Goal: Task Accomplishment & Management: Complete application form

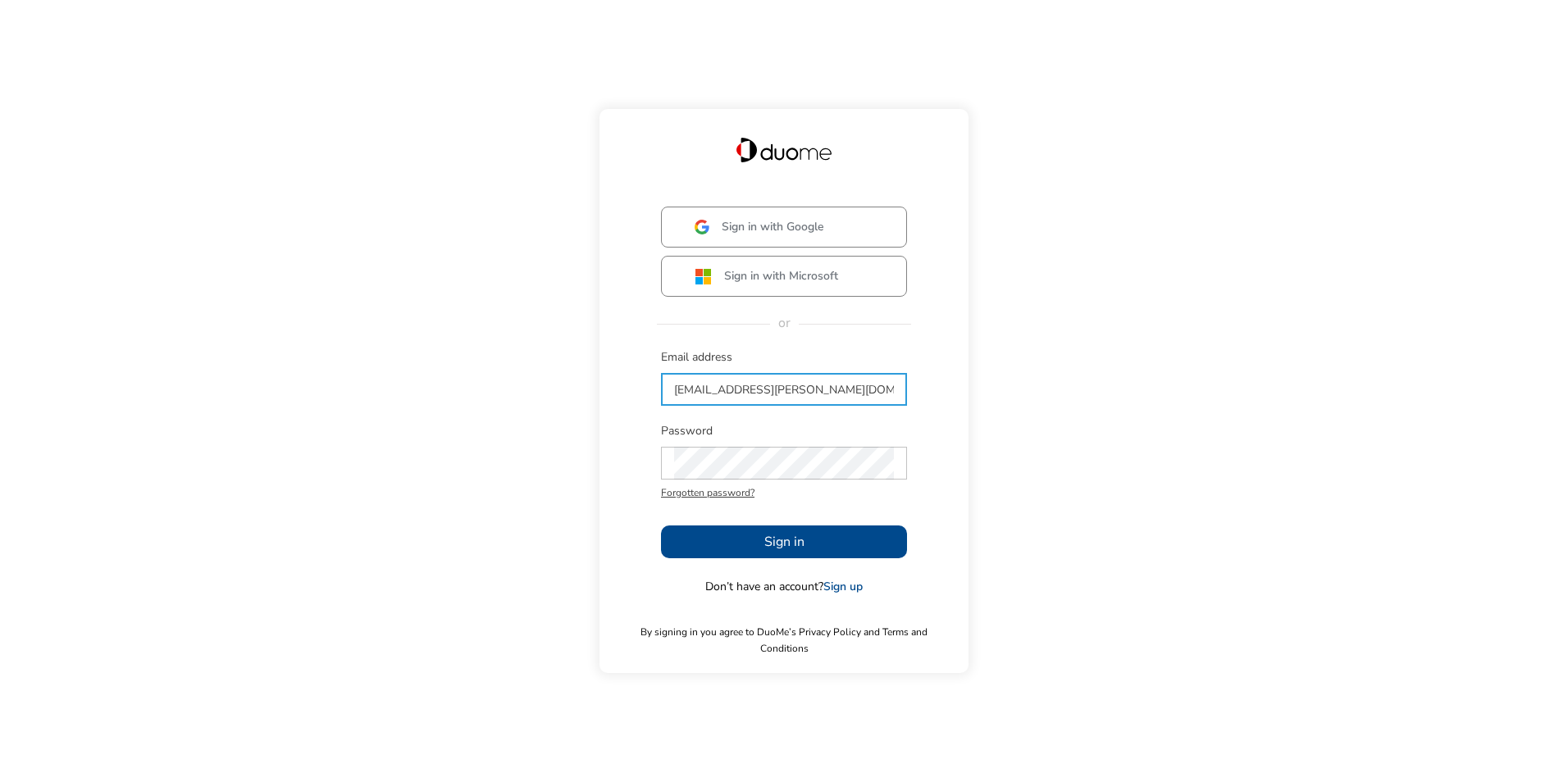
type input "[EMAIL_ADDRESS][PERSON_NAME][DOMAIN_NAME]"
click at [738, 548] on button "Sign in" at bounding box center [784, 542] width 246 height 33
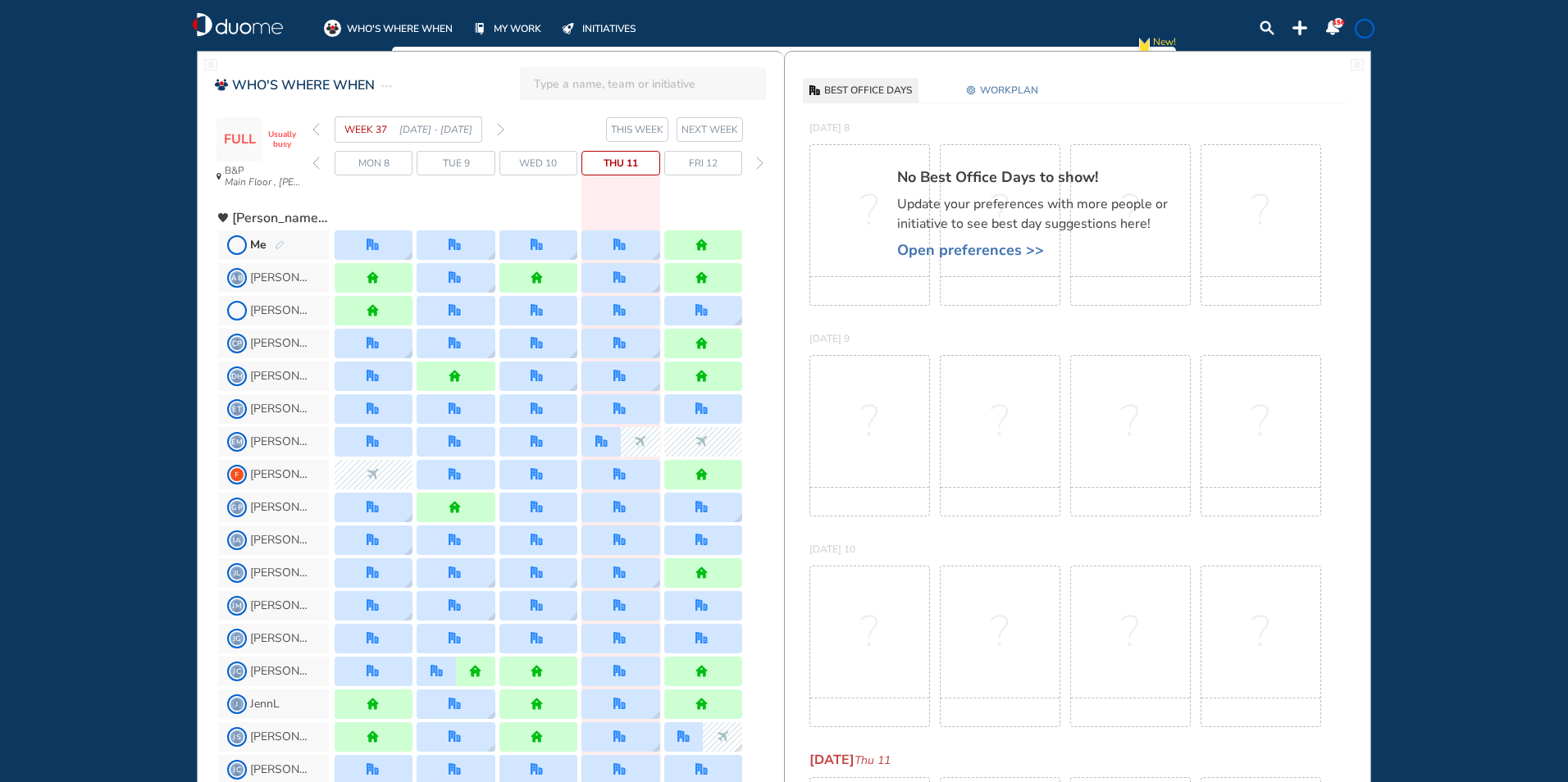
click at [288, 242] on span "Me" at bounding box center [273, 245] width 111 height 29
click at [281, 243] on img "pen-edit" at bounding box center [279, 245] width 9 height 10
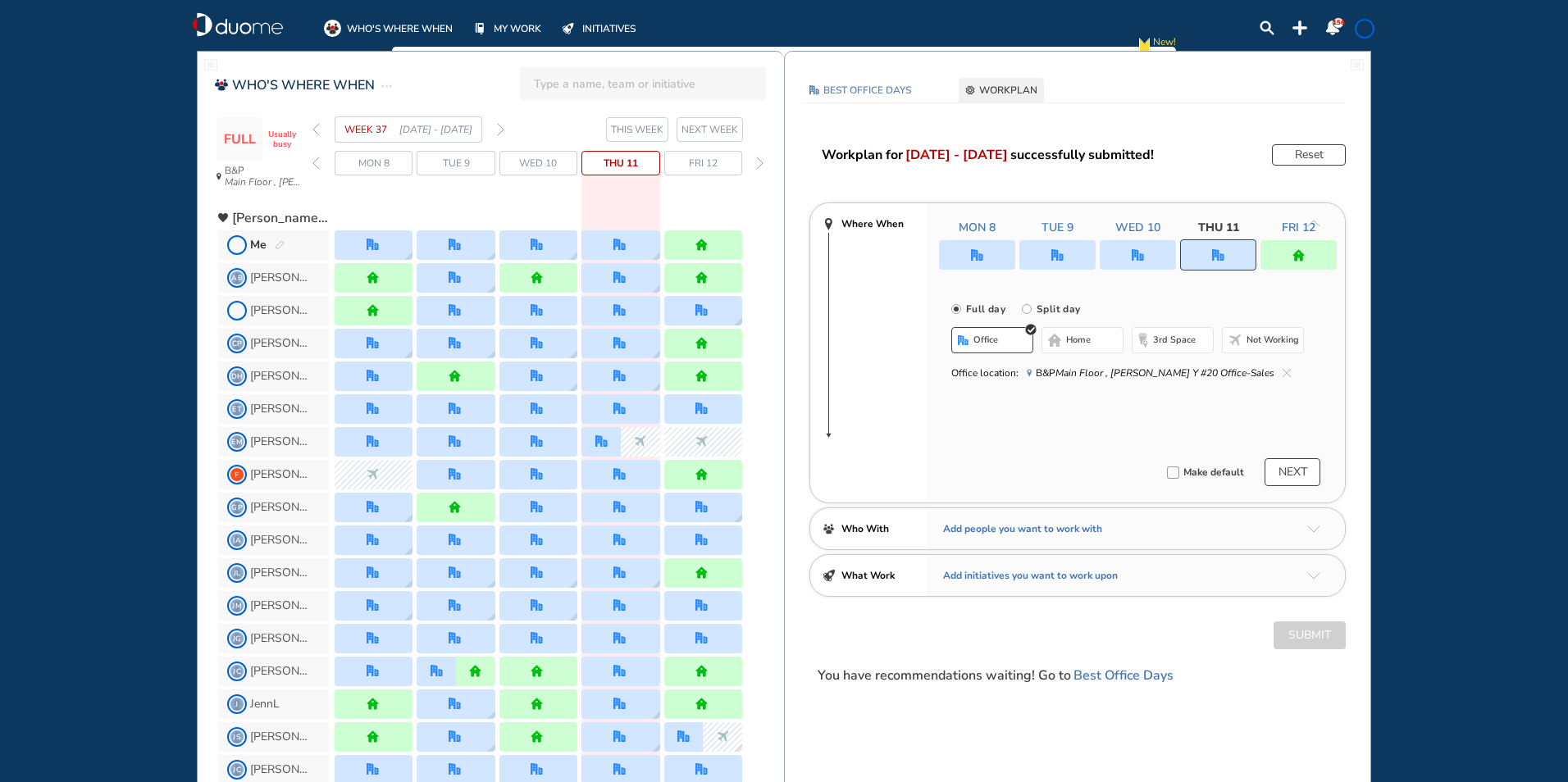
click at [1125, 258] on div at bounding box center [1138, 254] width 397 height 29
click at [1113, 255] on div at bounding box center [1138, 254] width 397 height 29
click at [1155, 259] on div at bounding box center [1138, 254] width 397 height 29
click at [1067, 262] on div at bounding box center [1138, 254] width 397 height 29
click at [1266, 259] on div at bounding box center [1298, 254] width 77 height 29
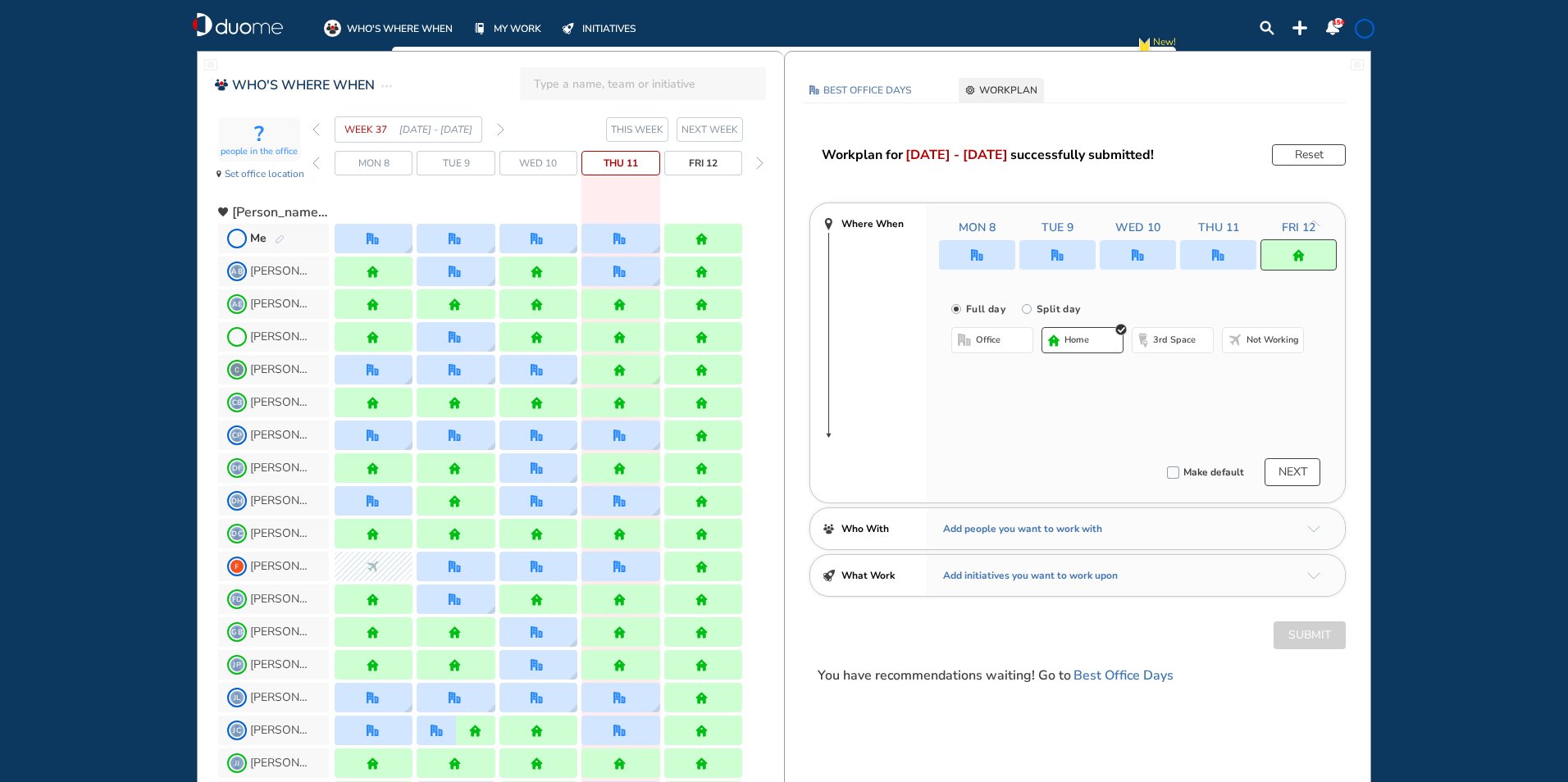
click at [1273, 257] on div at bounding box center [1298, 254] width 77 height 31
click at [968, 338] on img "office-bdbdbd" at bounding box center [965, 340] width 13 height 13
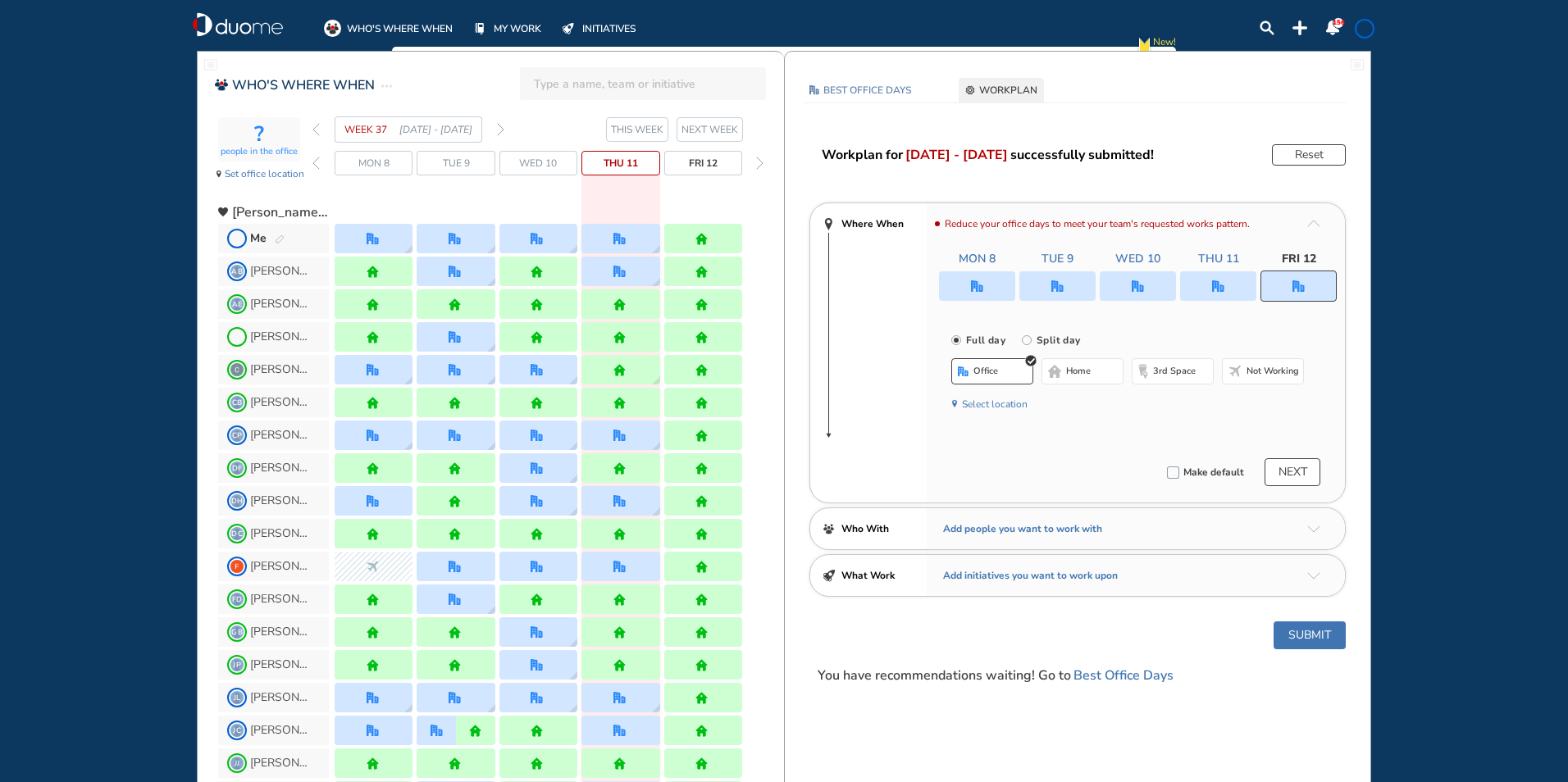
click at [1003, 404] on button "Select location" at bounding box center [994, 404] width 65 height 16
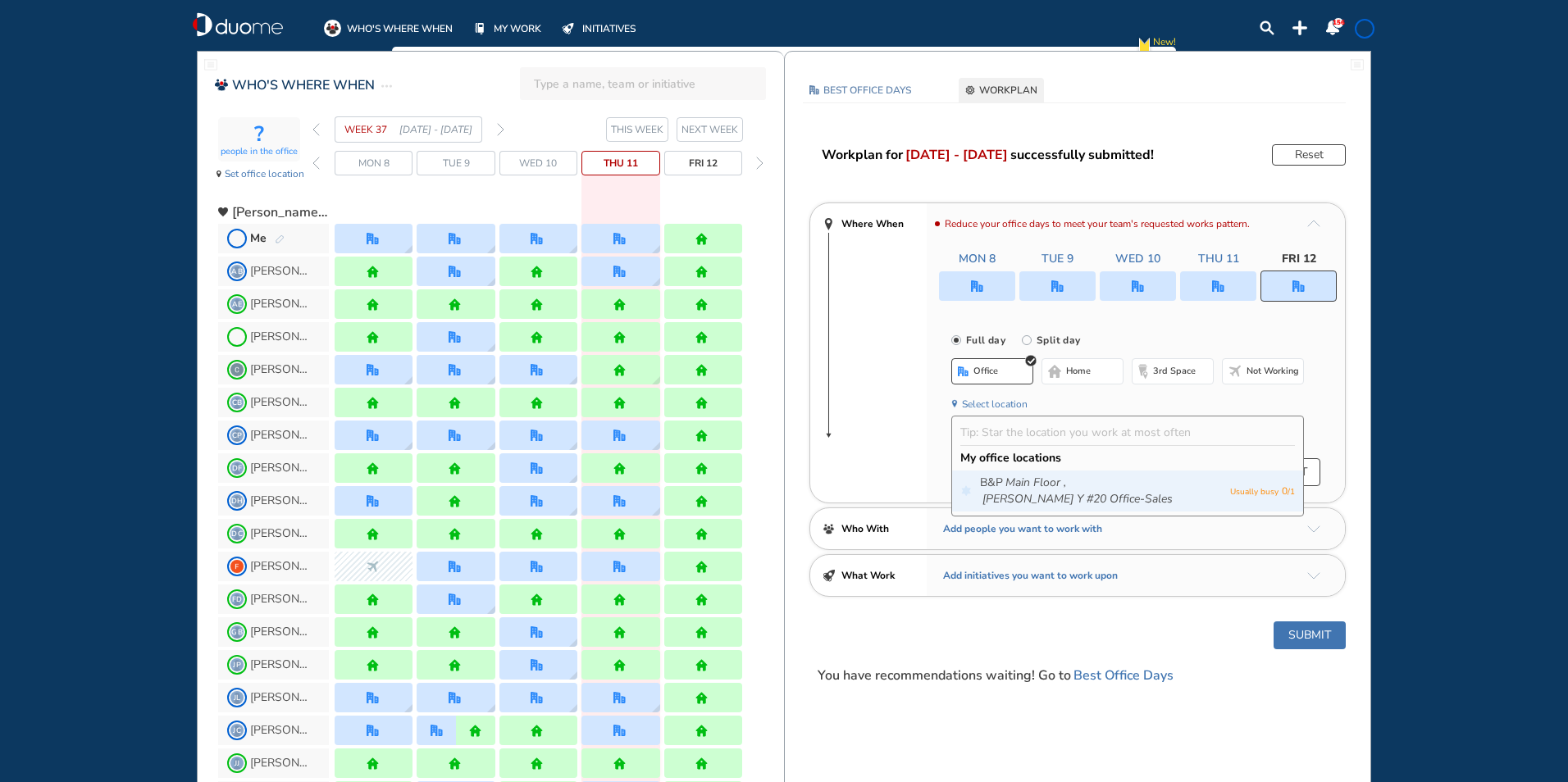
click at [1019, 480] on icon "Main Floor ," at bounding box center [1036, 482] width 61 height 16
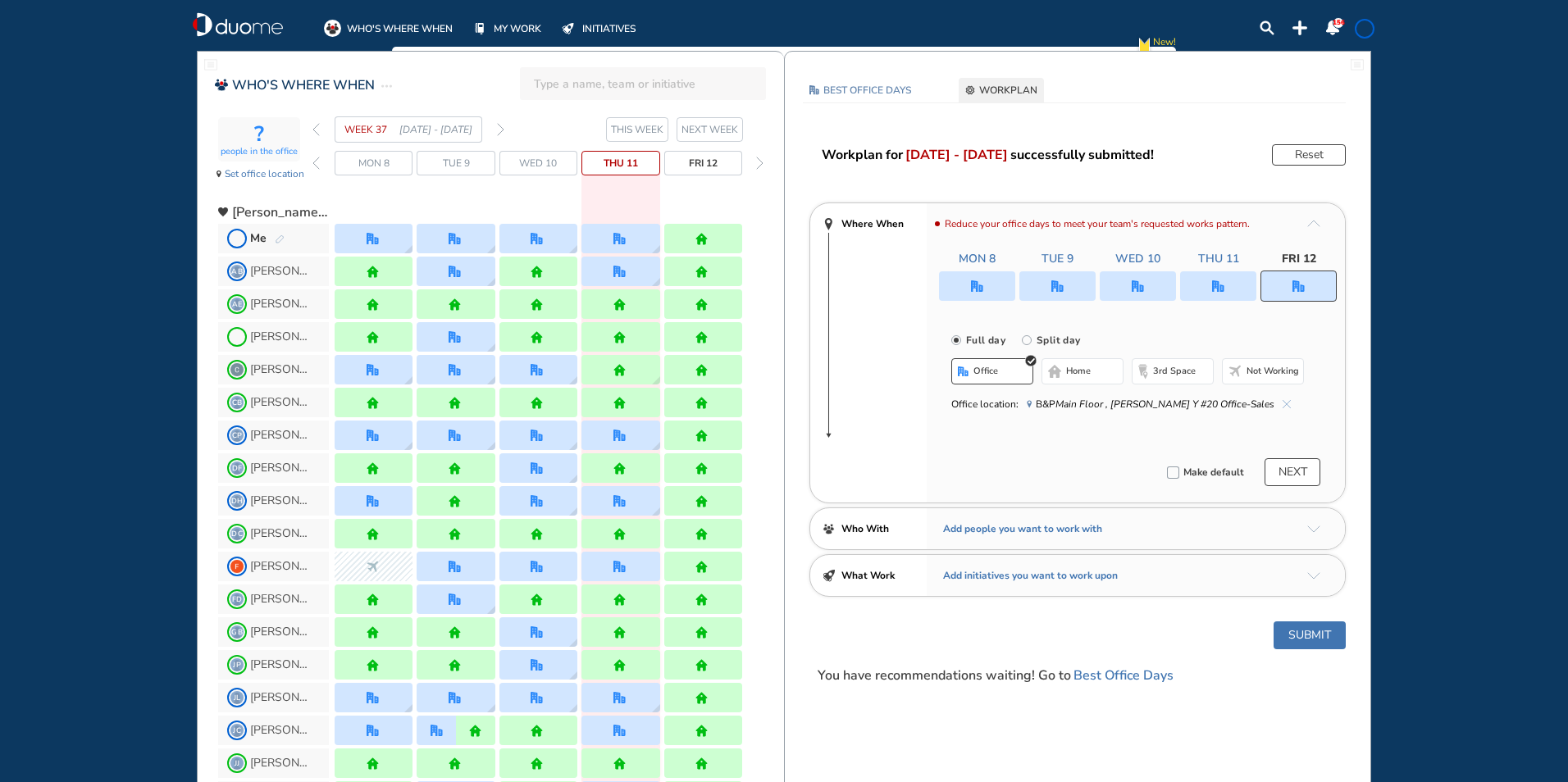
click at [1311, 630] on button "Submit" at bounding box center [1309, 634] width 72 height 27
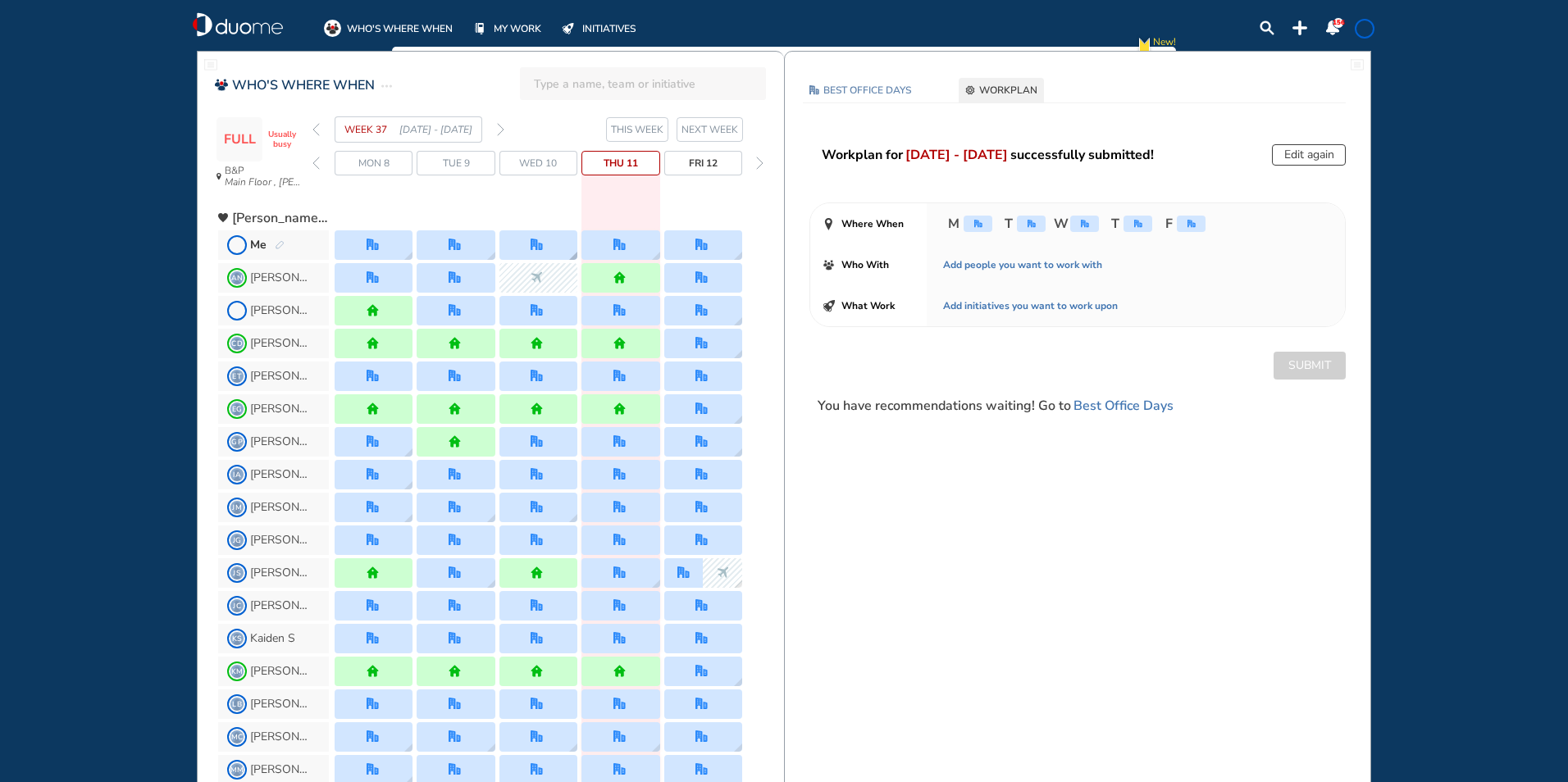
click at [517, 232] on div at bounding box center [538, 245] width 78 height 29
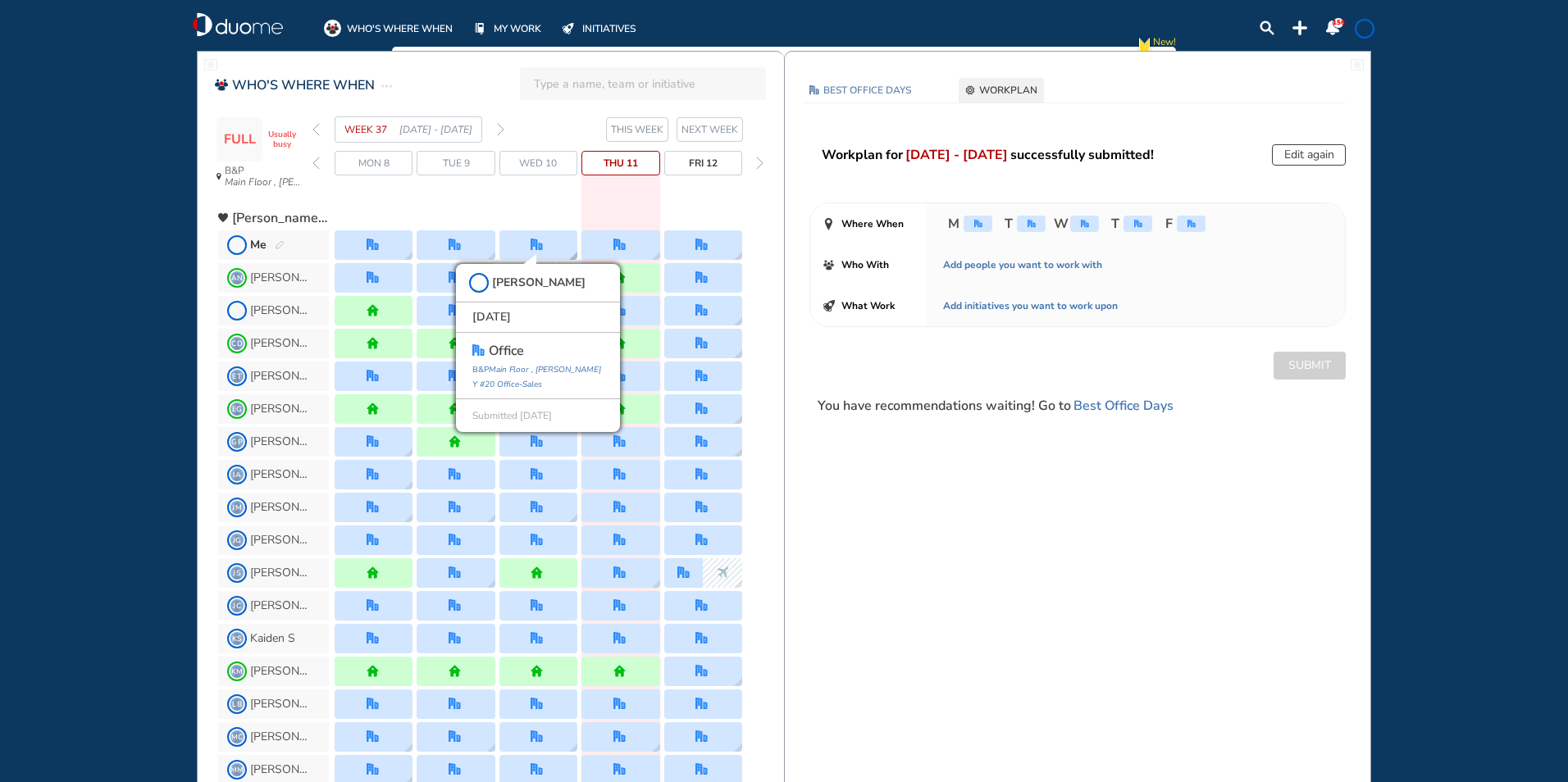
click at [495, 377] on div "office [GEOGRAPHIC_DATA] , [PERSON_NAME] Y #20 Office-Sales" at bounding box center [537, 366] width 131 height 50
click at [494, 350] on span "office" at bounding box center [506, 351] width 35 height 20
click at [761, 164] on img "forward day" at bounding box center [759, 164] width 8 height 13
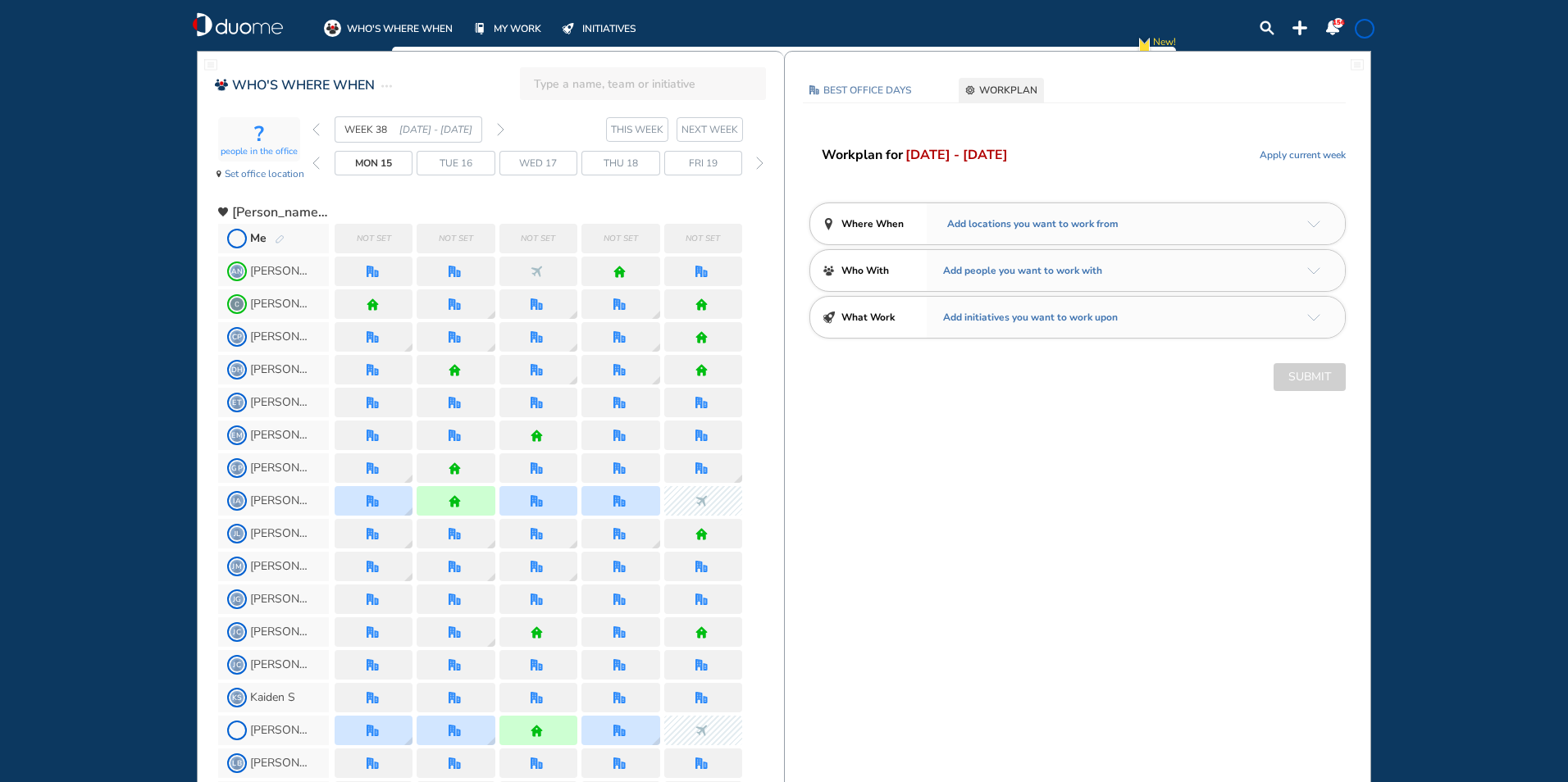
click at [276, 236] on img "pen-edit" at bounding box center [279, 239] width 9 height 10
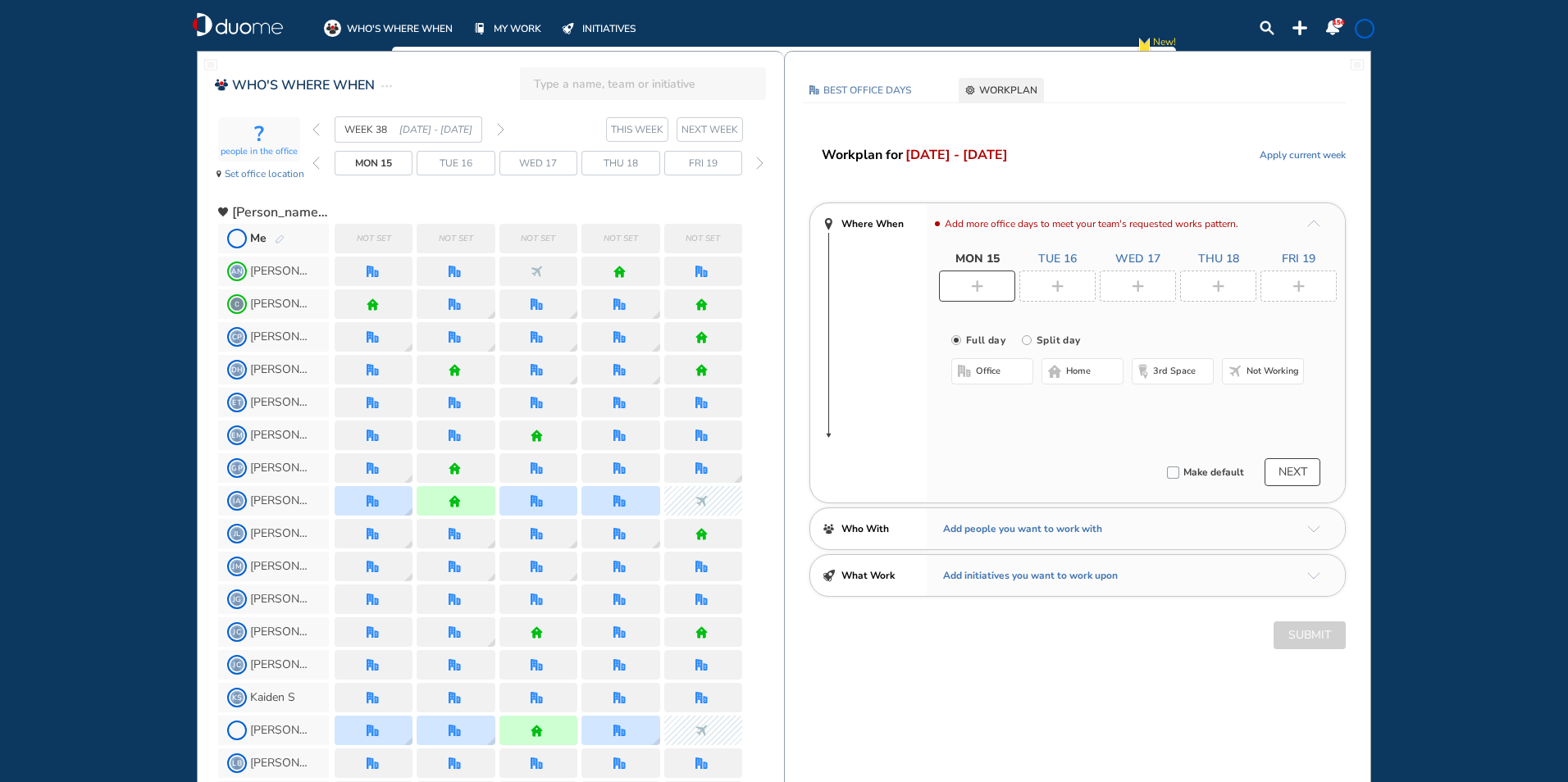
click at [281, 239] on img "pen-edit" at bounding box center [279, 239] width 9 height 10
click at [281, 237] on img "pen-edit" at bounding box center [279, 239] width 9 height 10
click at [984, 287] on div at bounding box center [977, 286] width 77 height 31
click at [1007, 375] on button "office" at bounding box center [992, 372] width 82 height 26
click at [1018, 403] on button "Select location" at bounding box center [994, 404] width 65 height 16
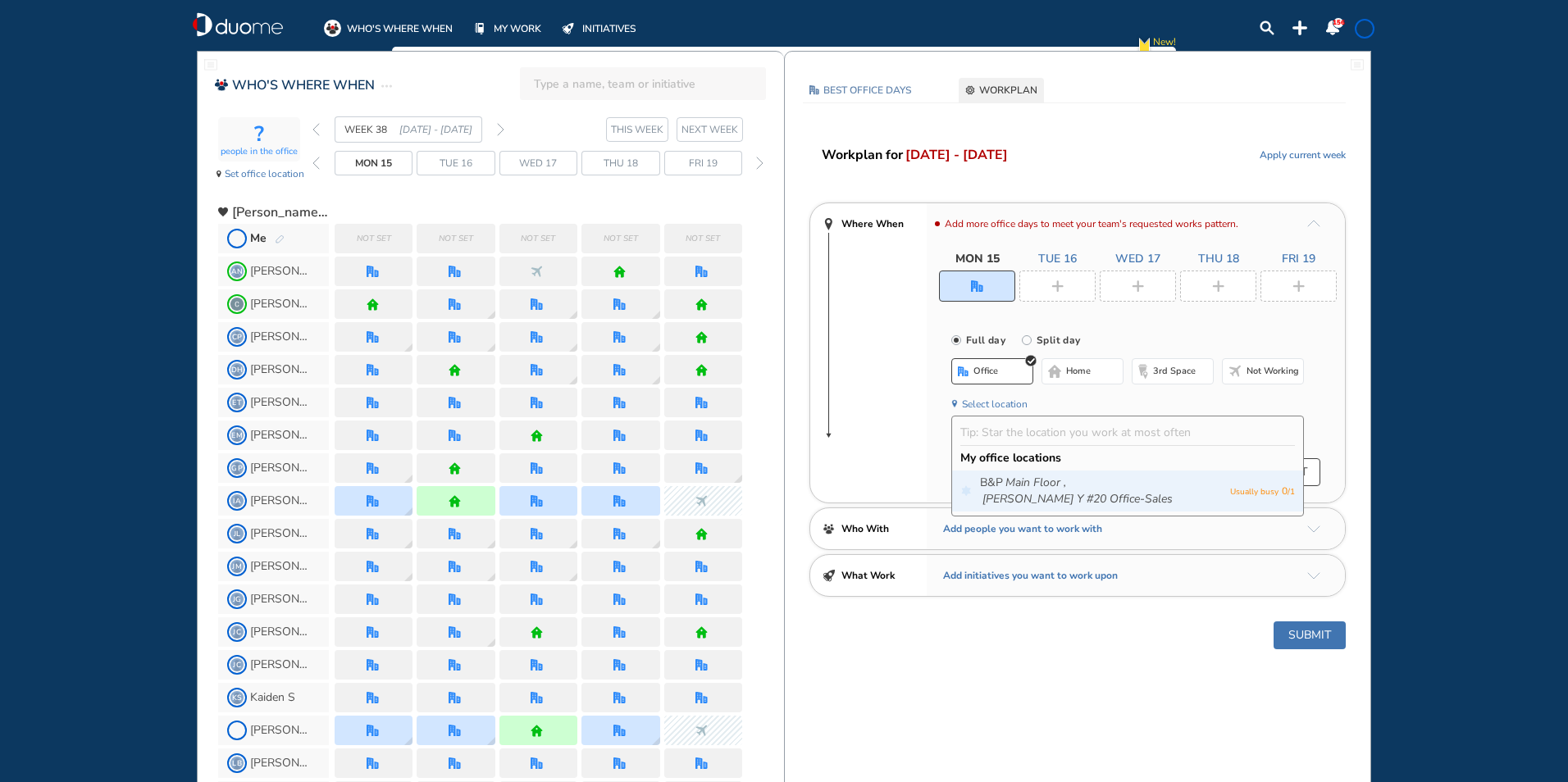
click at [1039, 493] on div "B&P Main Floor , [PERSON_NAME] Y #20 Office-Sales Usually busy 0 / 1" at bounding box center [1127, 491] width 351 height 41
click at [1065, 474] on div "B&P Main Floor , [PERSON_NAME] Y #20 Office-Sales Usually busy 0 / 1" at bounding box center [1127, 491] width 351 height 41
click at [1096, 491] on icon "[PERSON_NAME] Y #20 Office-Sales" at bounding box center [1077, 498] width 190 height 16
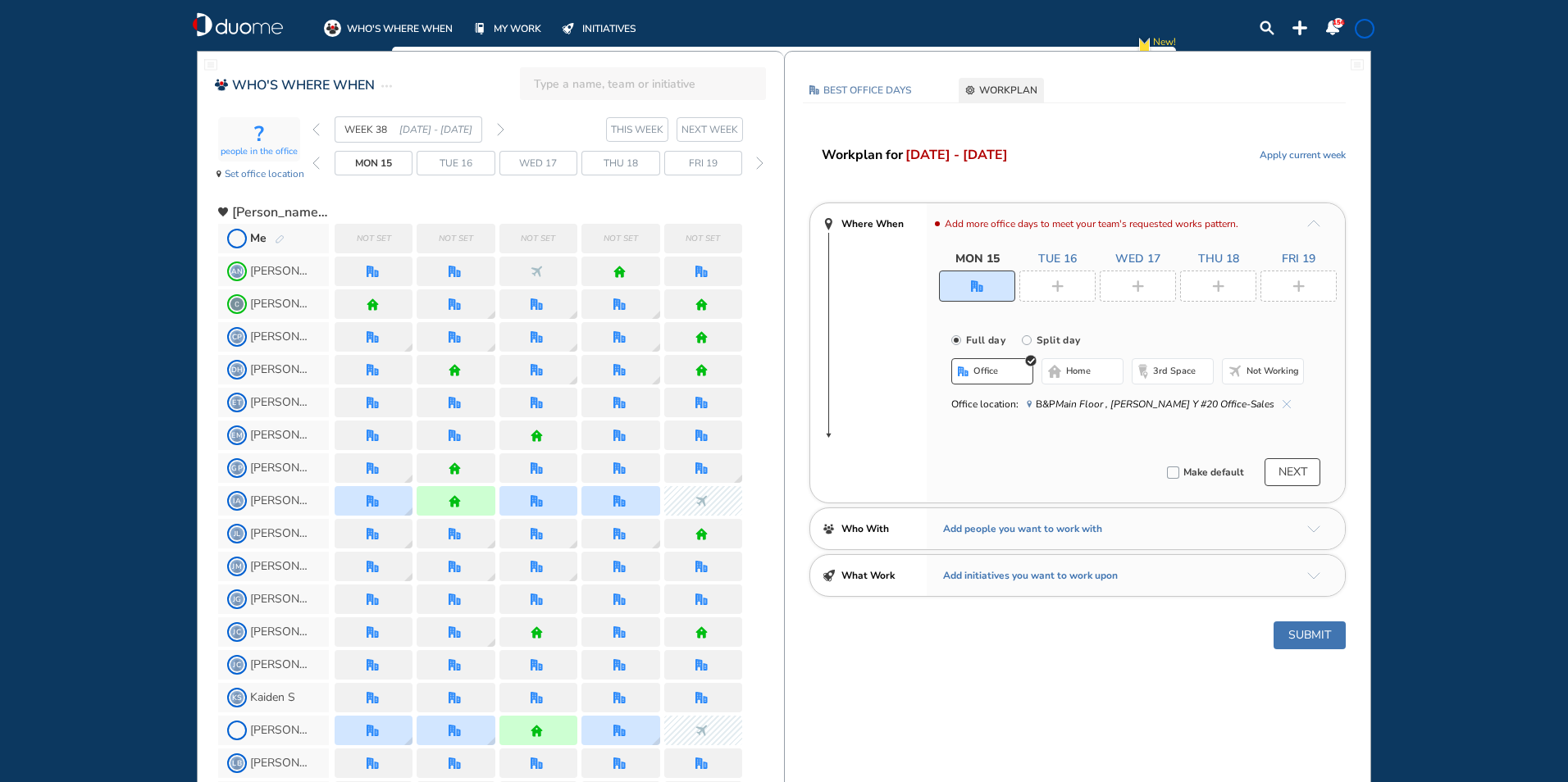
click at [1038, 276] on div at bounding box center [1057, 286] width 77 height 31
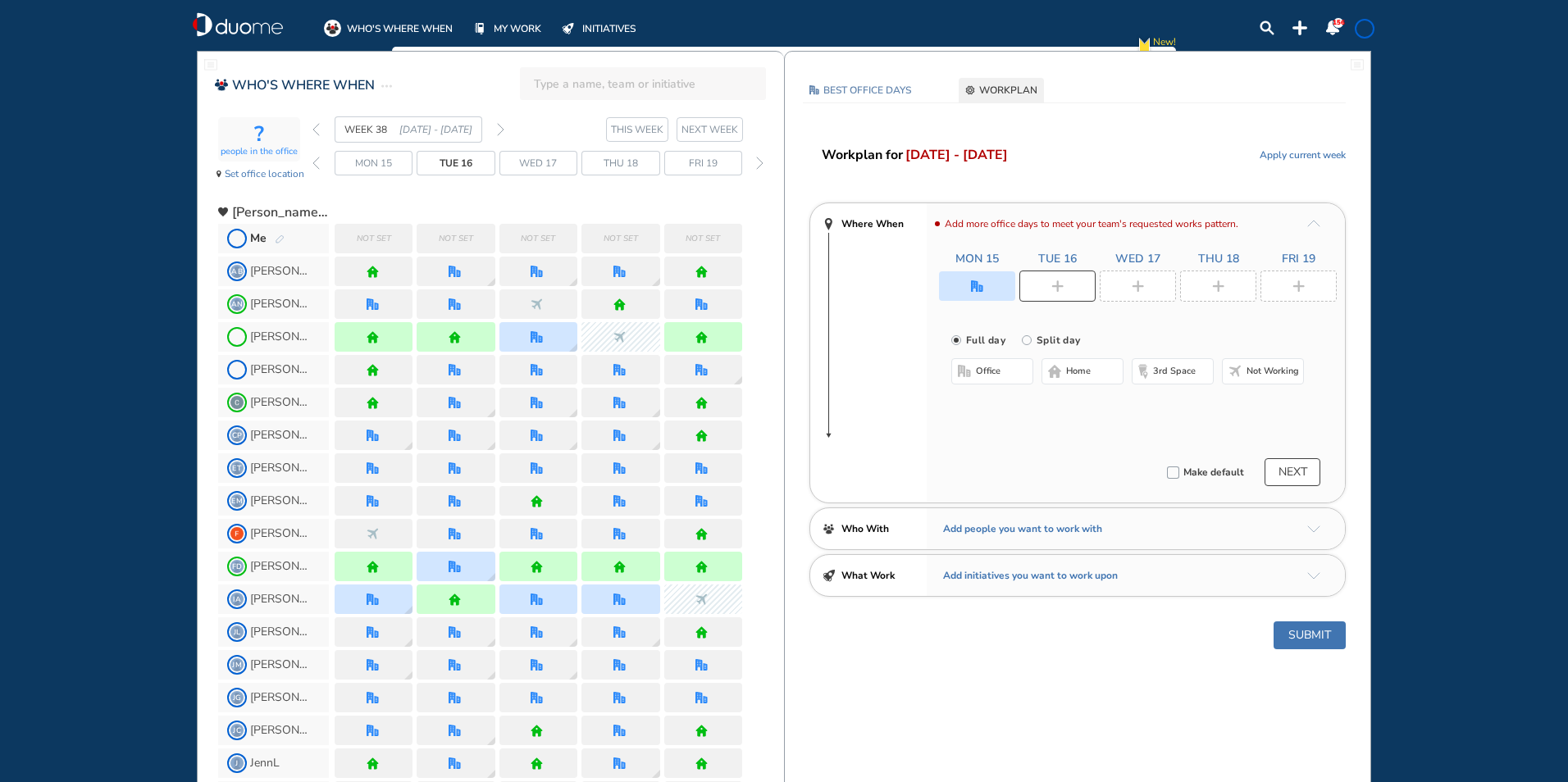
click at [989, 367] on span "office" at bounding box center [988, 372] width 25 height 13
click at [1000, 410] on button "Select location" at bounding box center [994, 404] width 65 height 16
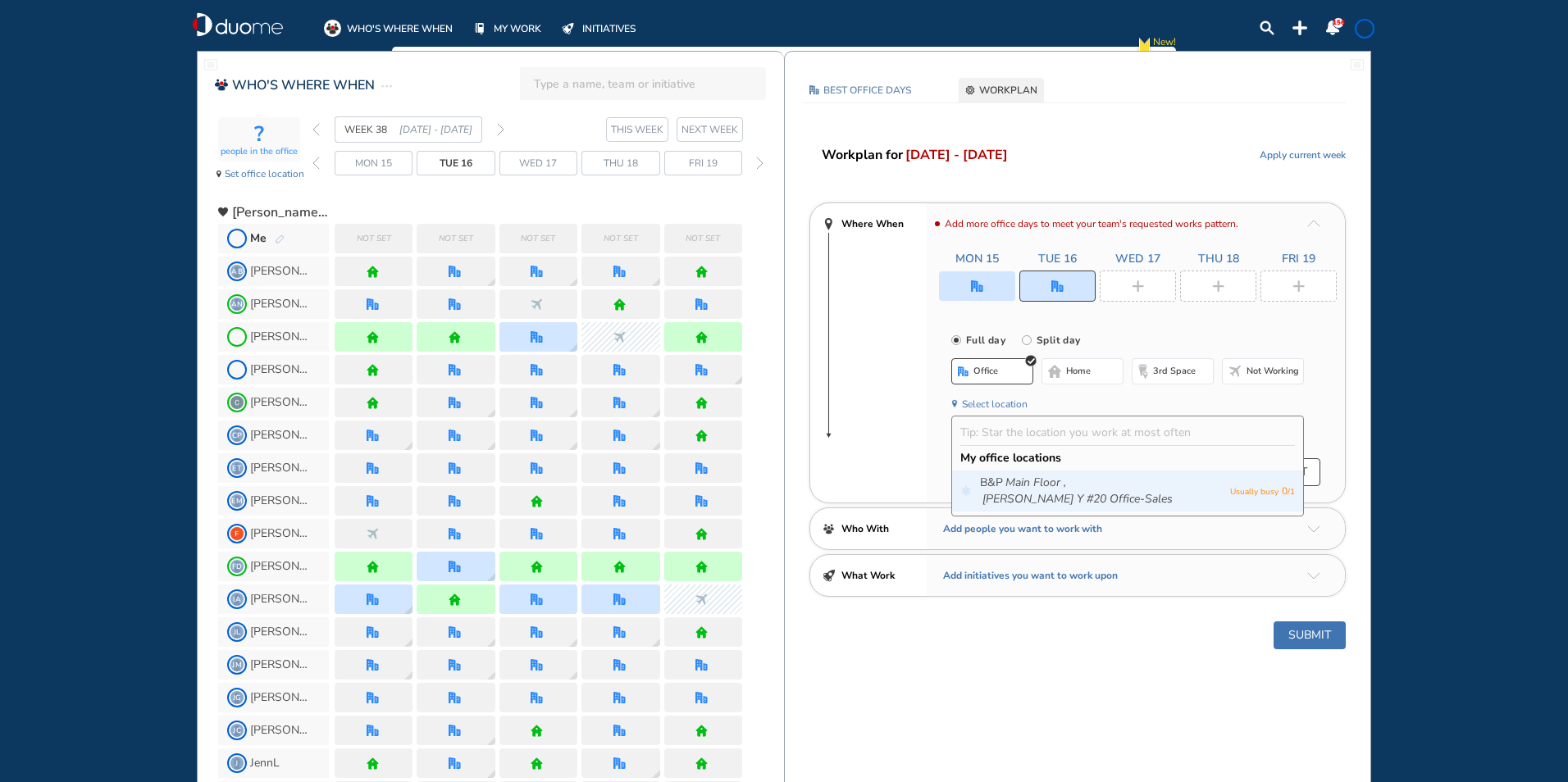
click at [1030, 471] on div "B&P Main Floor , [PERSON_NAME] Y #20 Office-Sales Usually busy 0 / 1" at bounding box center [1127, 491] width 351 height 41
click at [1134, 491] on icon "[PERSON_NAME] Y #20 Office-Sales" at bounding box center [1077, 498] width 190 height 16
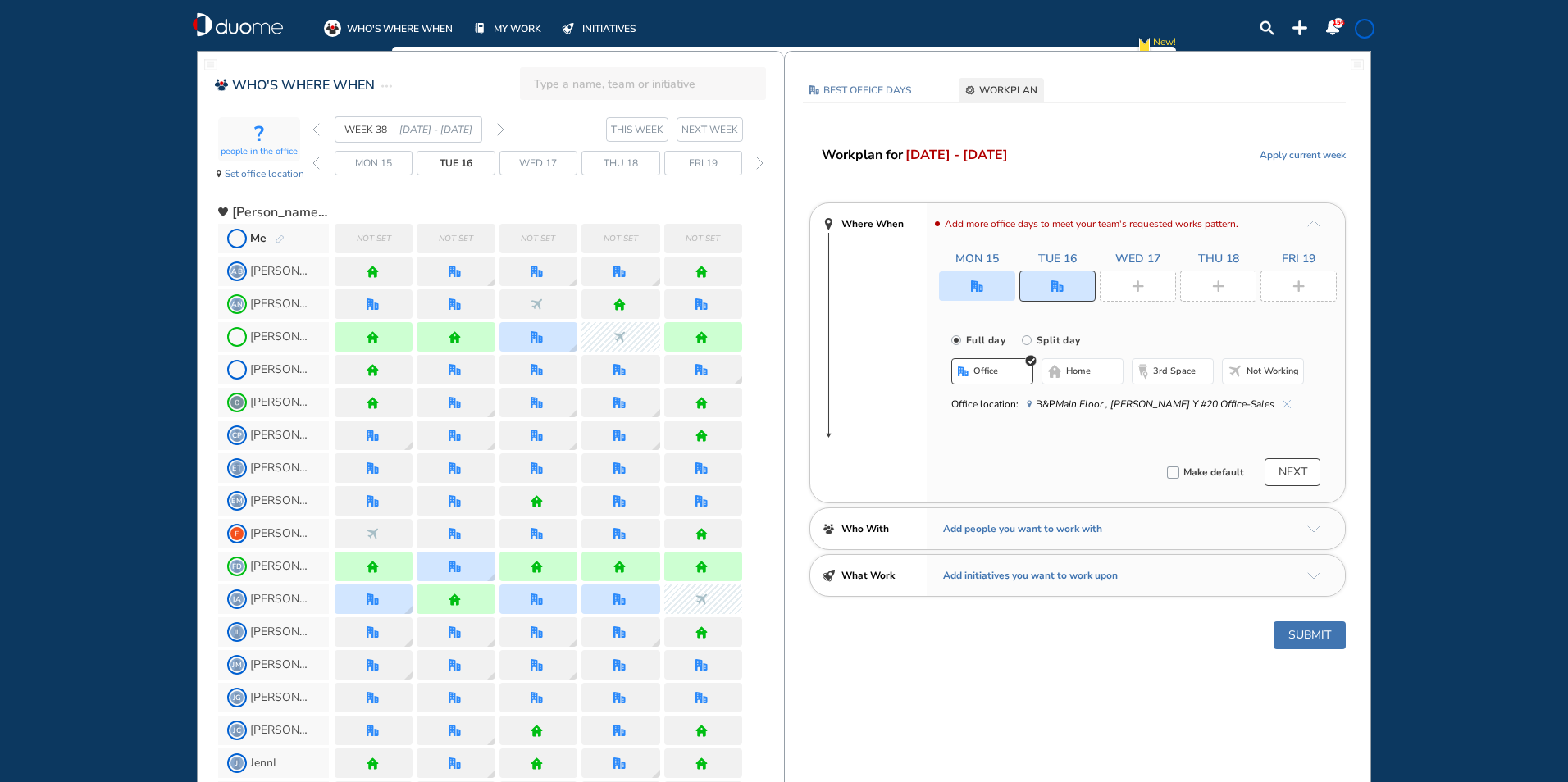
click at [1136, 272] on div at bounding box center [1138, 286] width 77 height 31
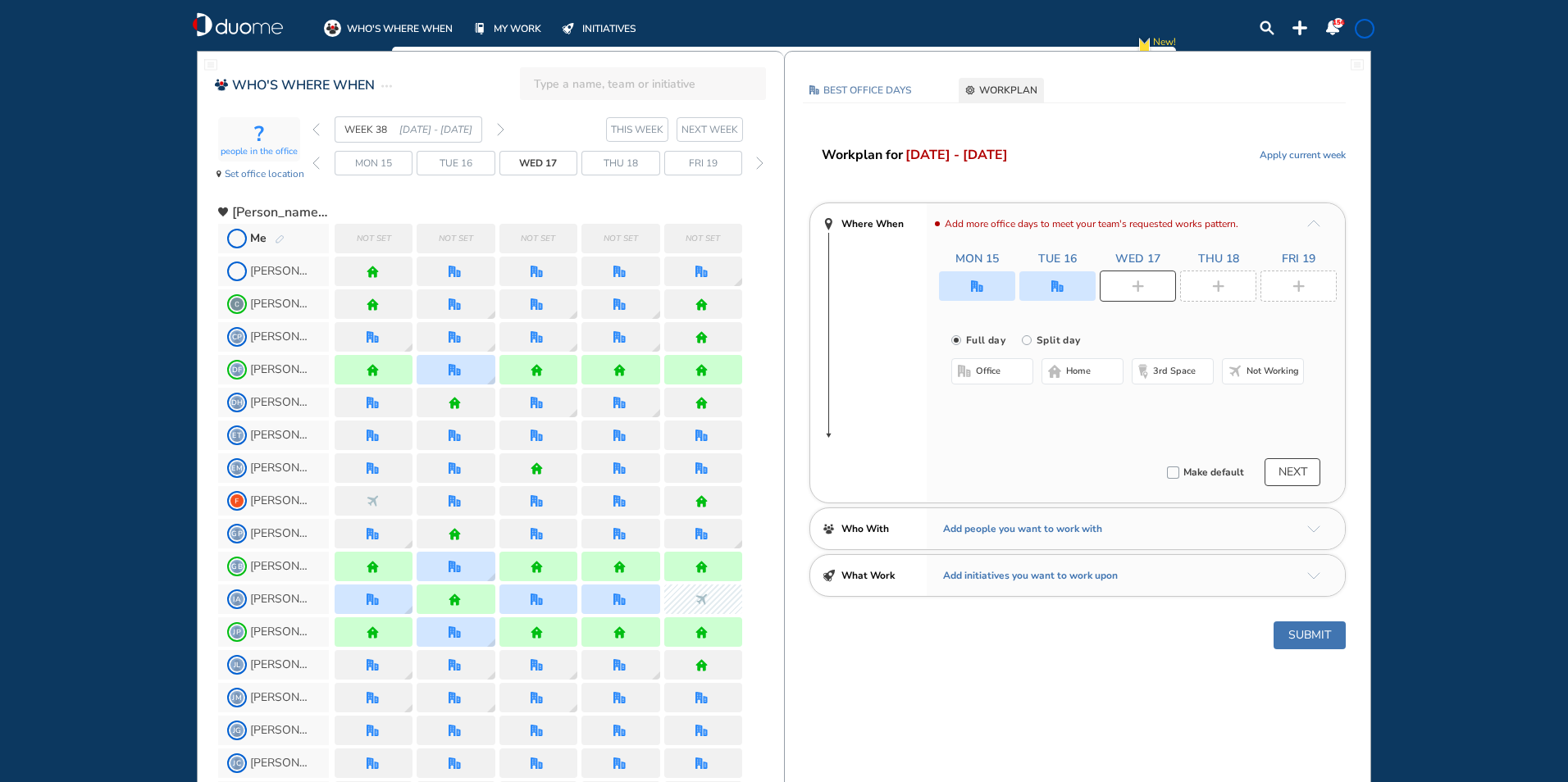
click at [1069, 373] on span "home" at bounding box center [1078, 372] width 25 height 13
click at [1219, 289] on img "plus-rounded-bdbdbd" at bounding box center [1217, 286] width 12 height 12
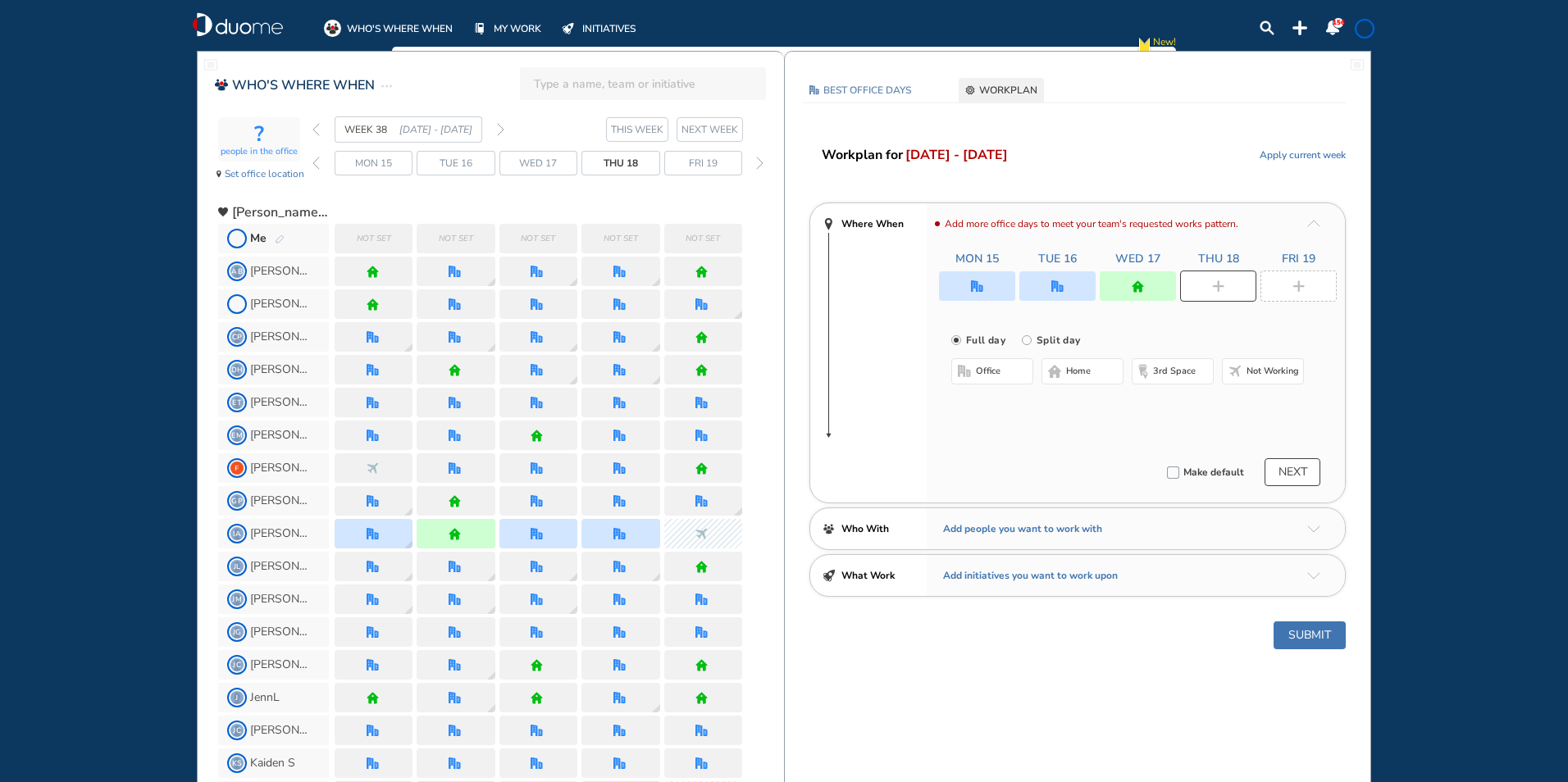
click at [985, 373] on span "office" at bounding box center [988, 372] width 25 height 13
click at [983, 406] on button "Select location" at bounding box center [994, 404] width 65 height 16
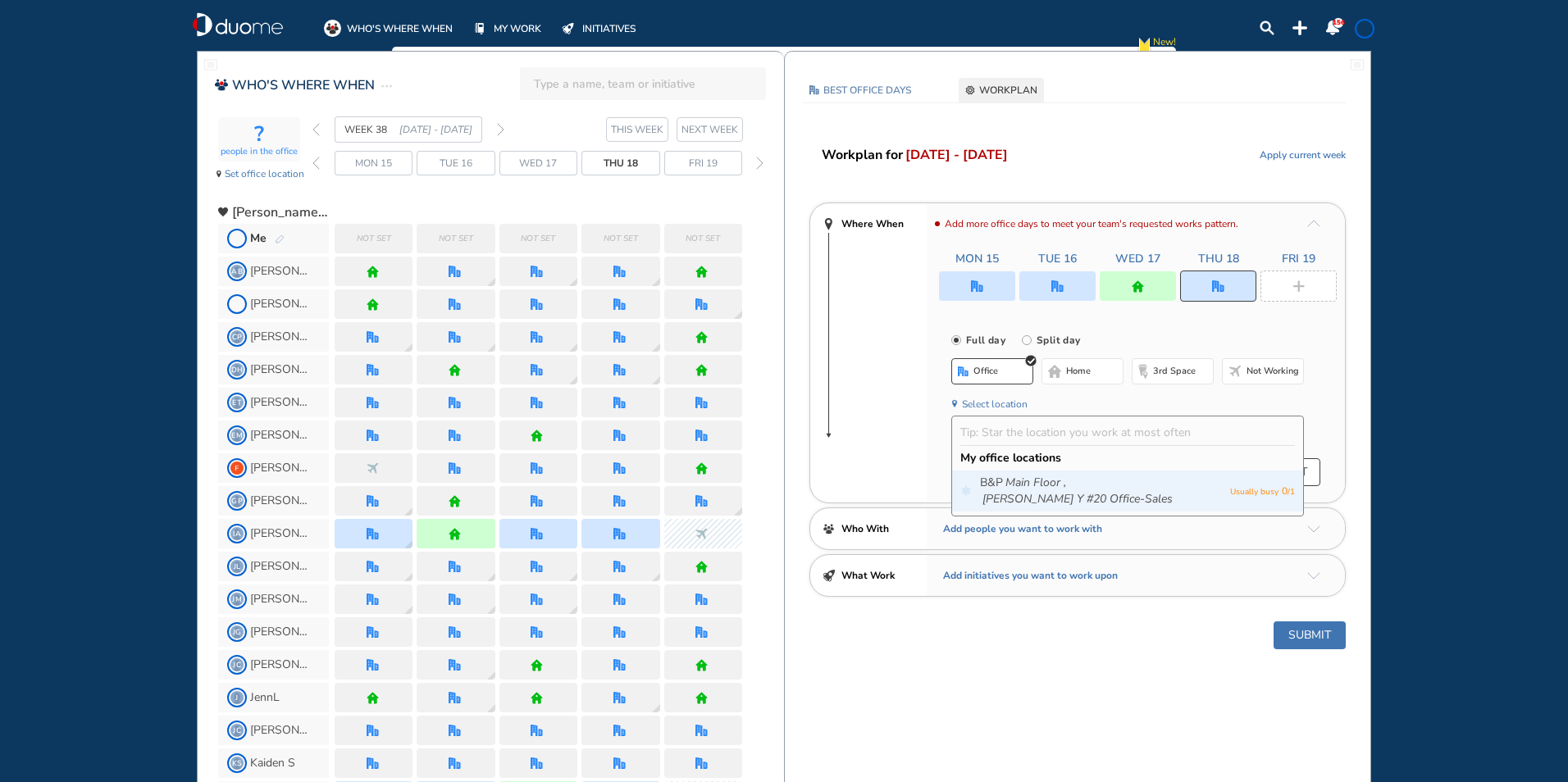
click at [1014, 478] on icon "Main Floor ," at bounding box center [1036, 482] width 61 height 16
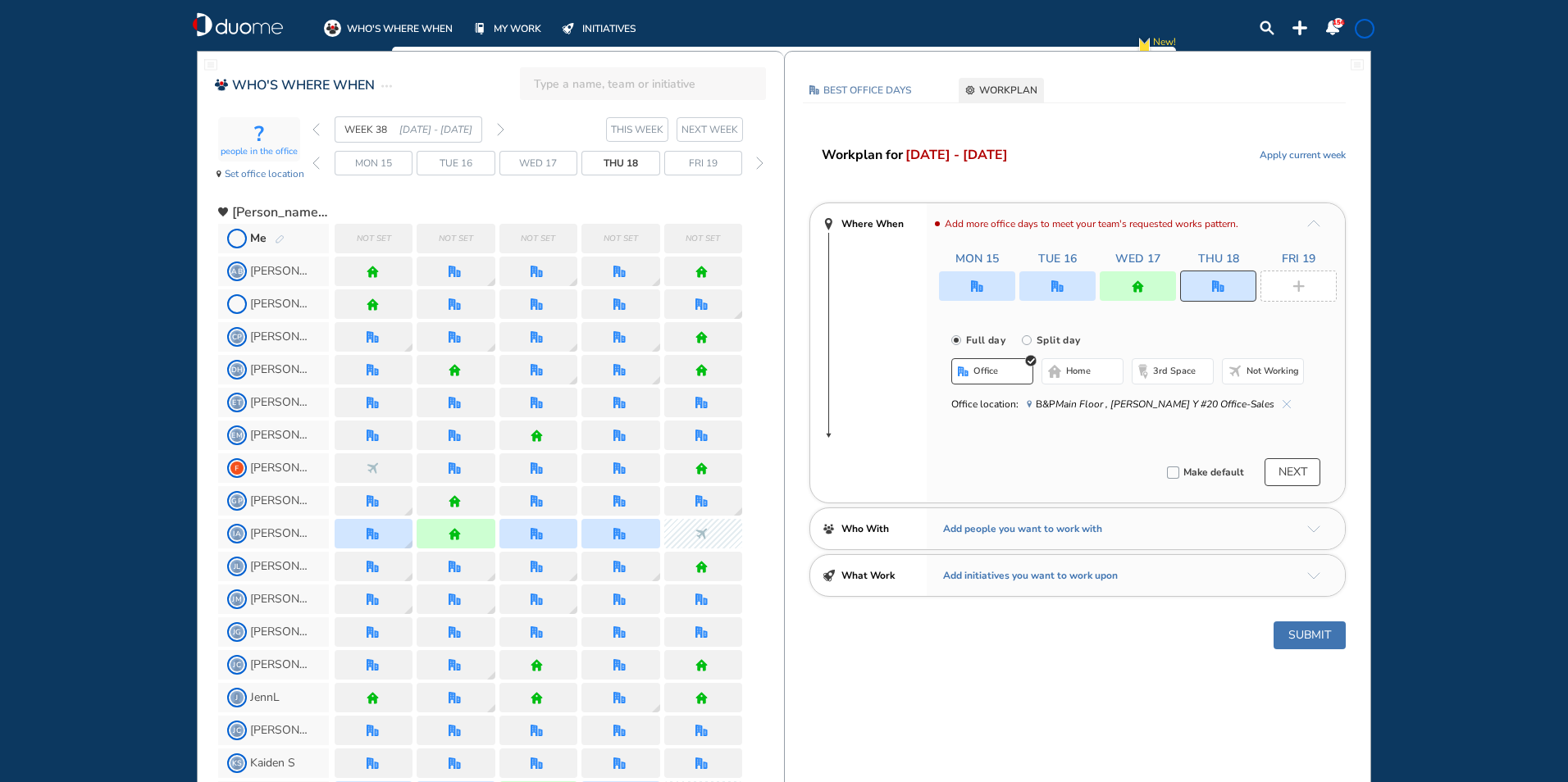
click at [1300, 278] on div at bounding box center [1298, 286] width 77 height 31
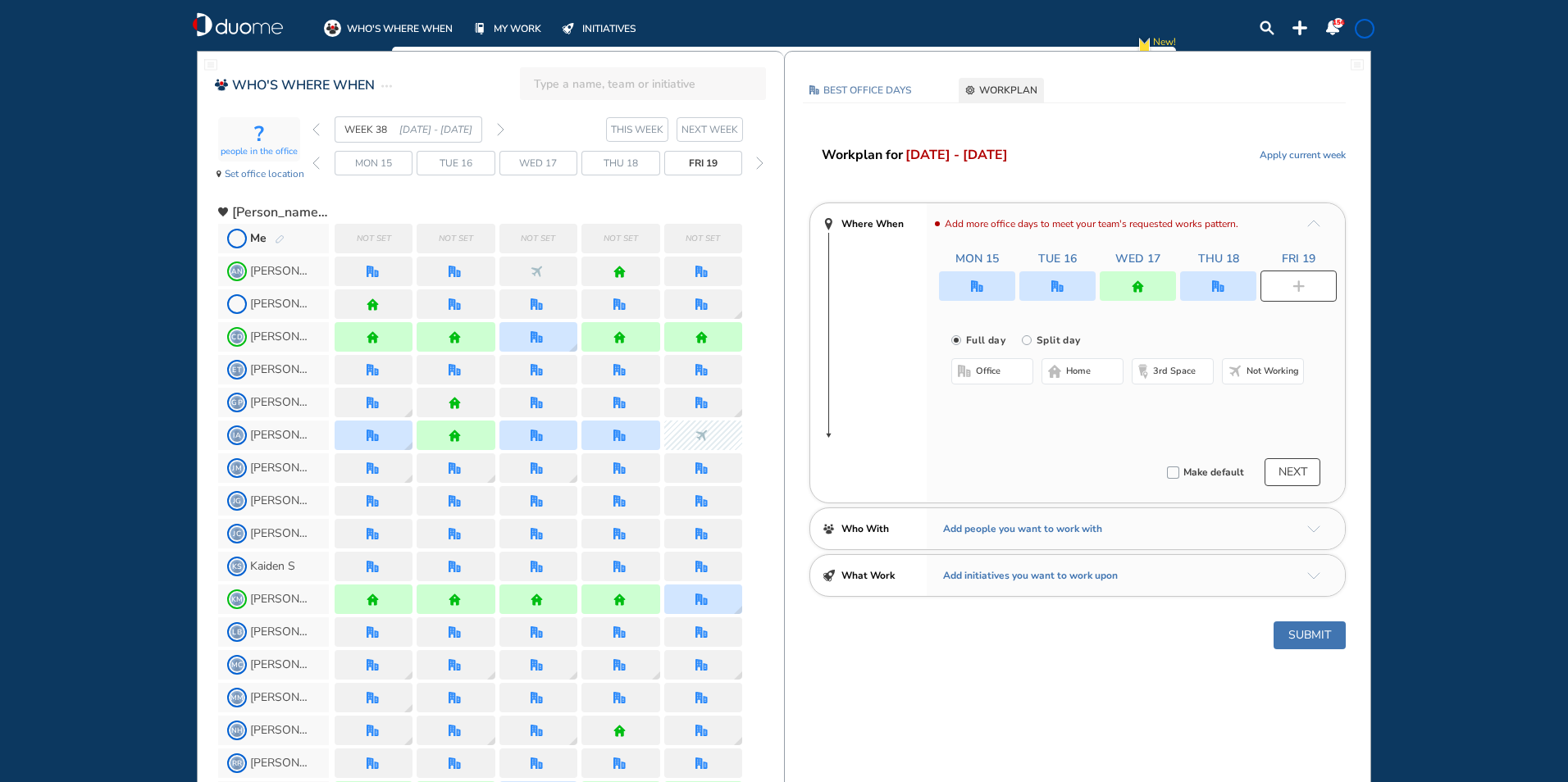
click at [970, 377] on button "office" at bounding box center [992, 372] width 82 height 26
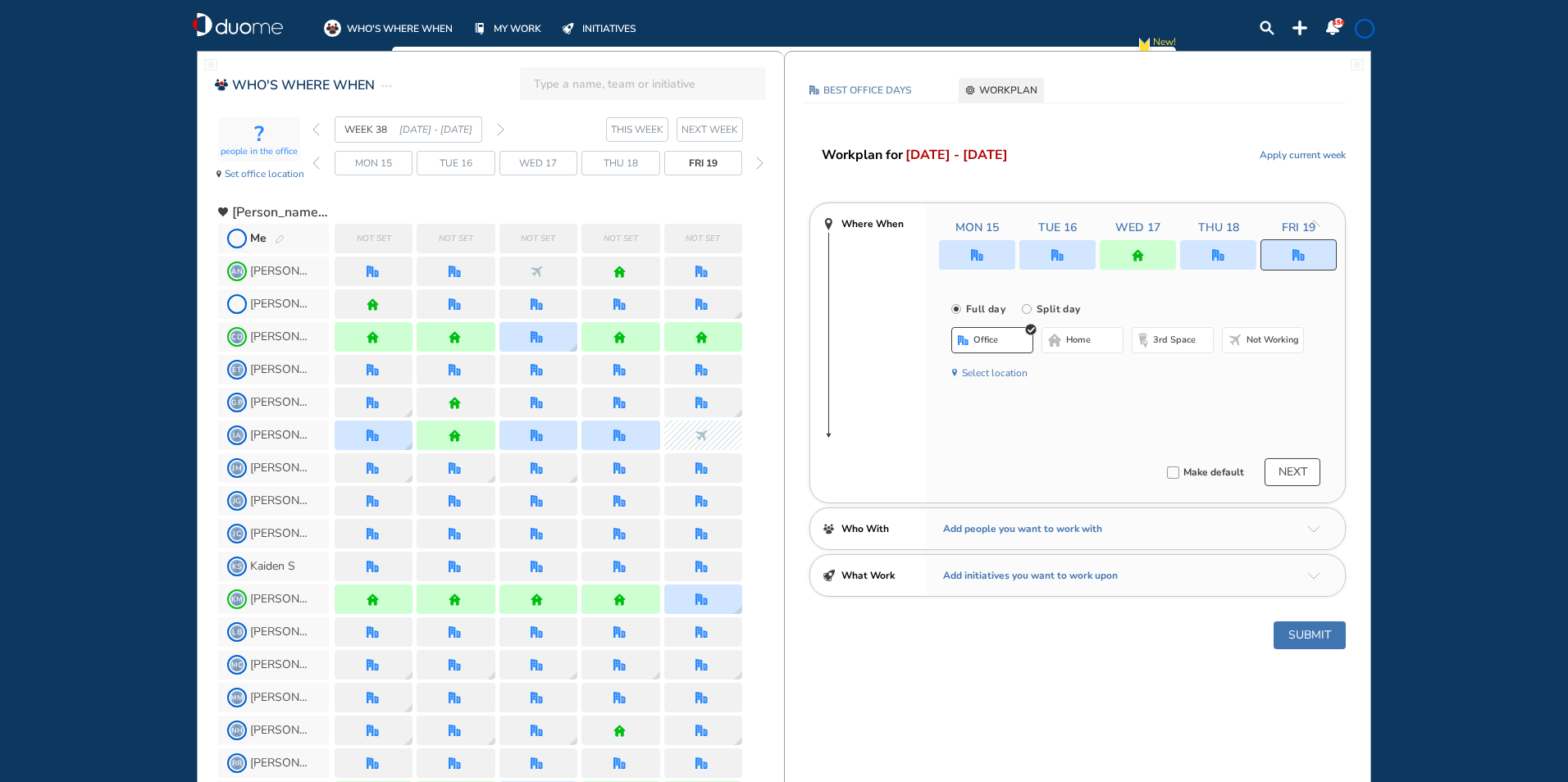
click at [979, 377] on button "Select location" at bounding box center [994, 373] width 65 height 16
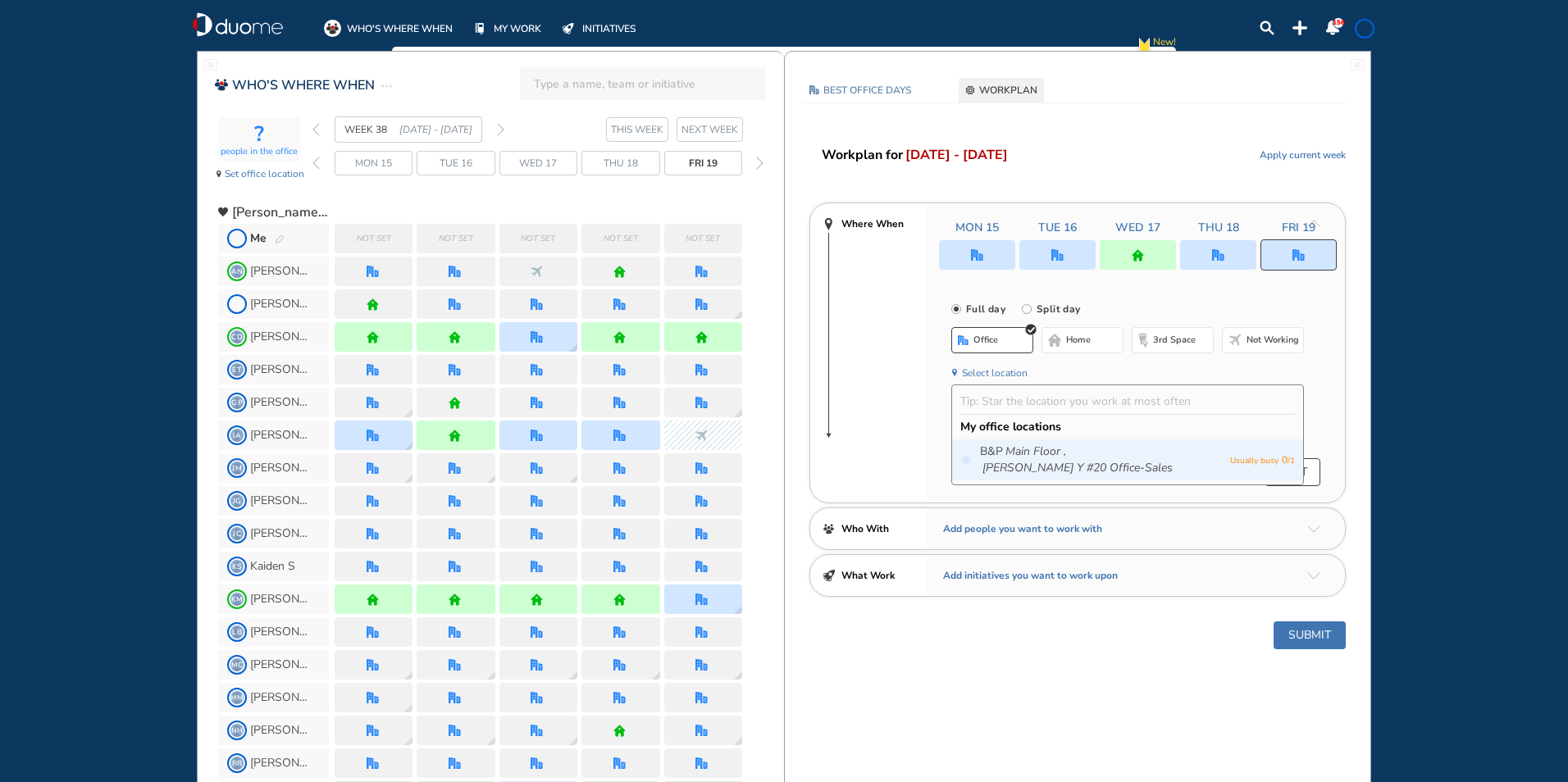
click at [989, 449] on span "B&P Main Floor , [PERSON_NAME] Y #20 Office-Sales" at bounding box center [1101, 460] width 242 height 33
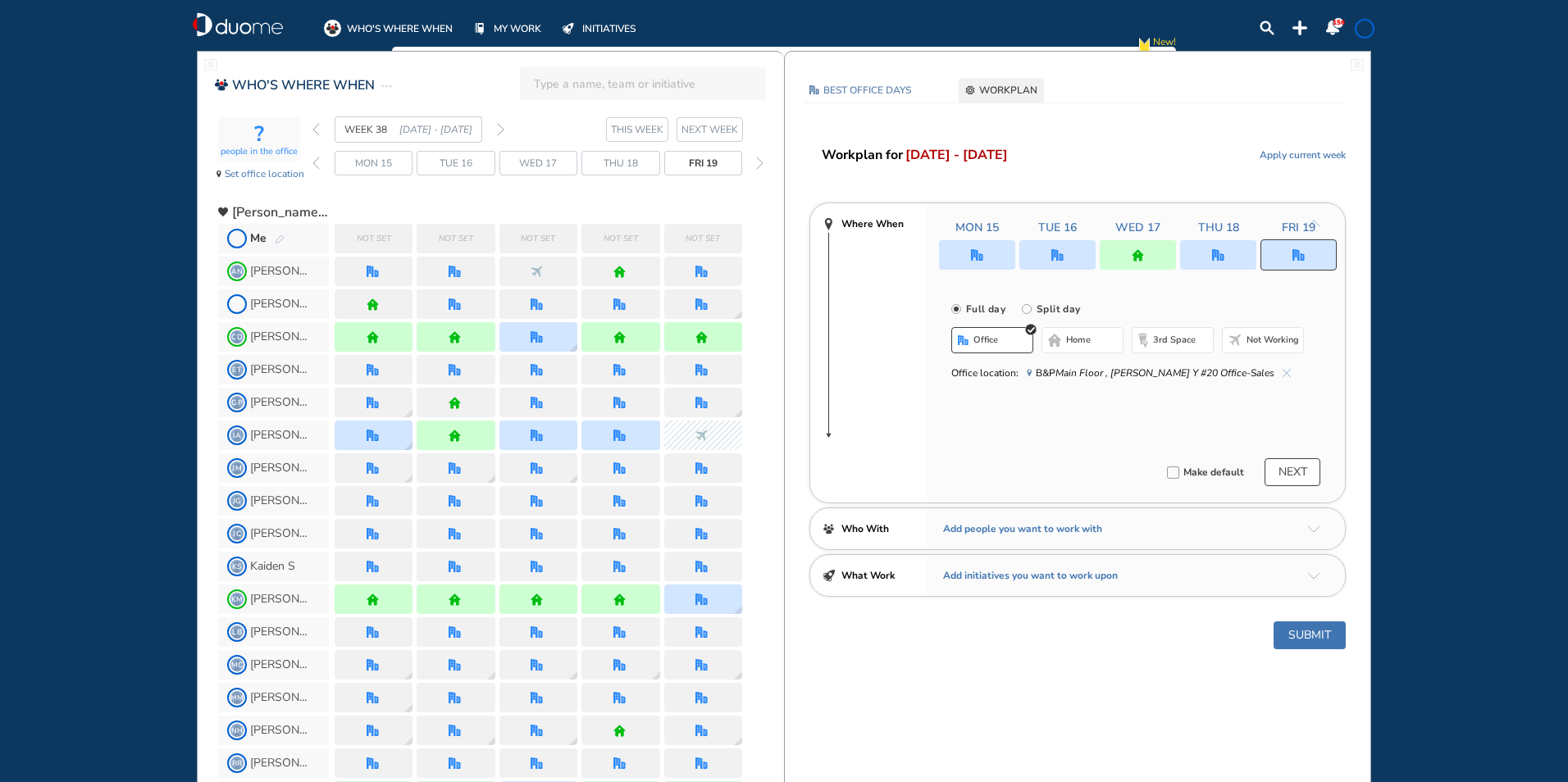
click at [1312, 634] on button "Submit" at bounding box center [1309, 634] width 72 height 27
